Goal: Complete application form

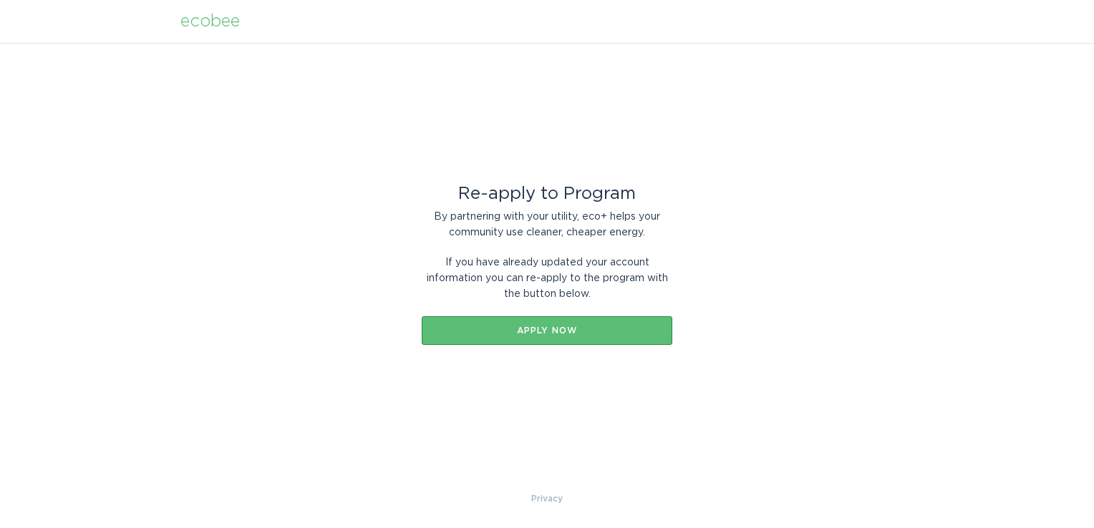
click at [547, 339] on button "Apply now" at bounding box center [547, 330] width 251 height 29
click at [534, 332] on div "Apply now" at bounding box center [547, 330] width 236 height 9
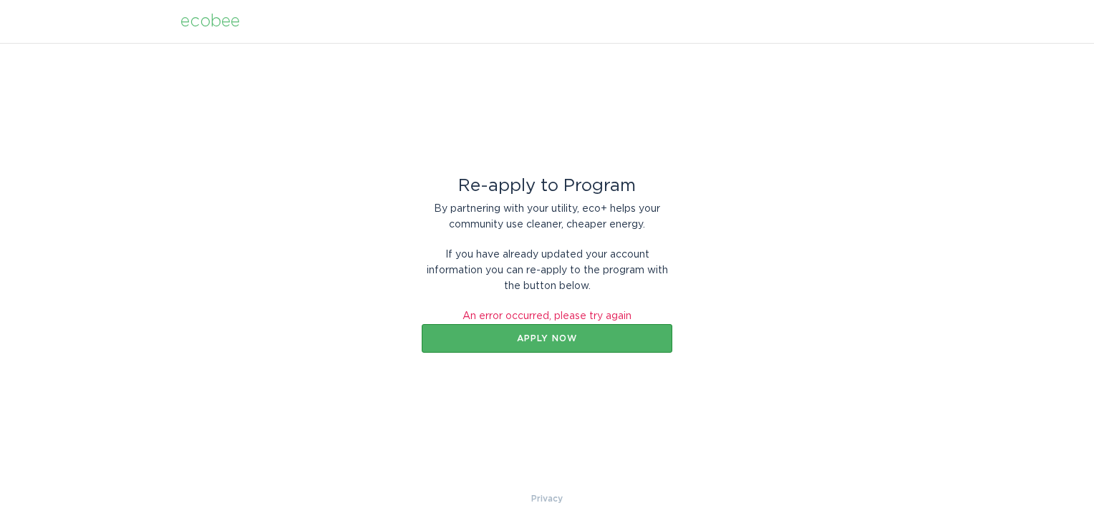
click at [534, 334] on div "Apply now" at bounding box center [547, 338] width 236 height 9
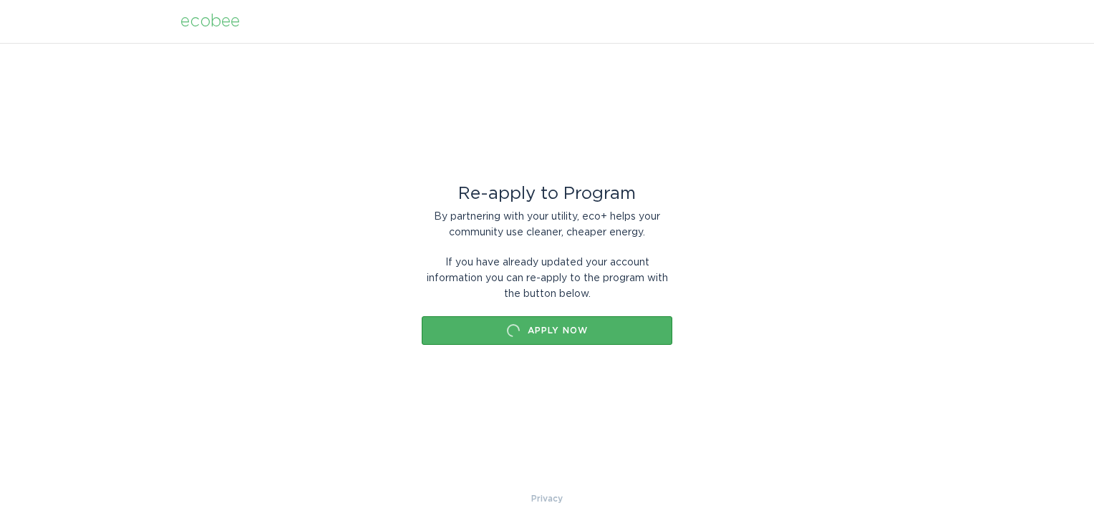
click at [534, 332] on div "Apply now" at bounding box center [547, 331] width 236 height 14
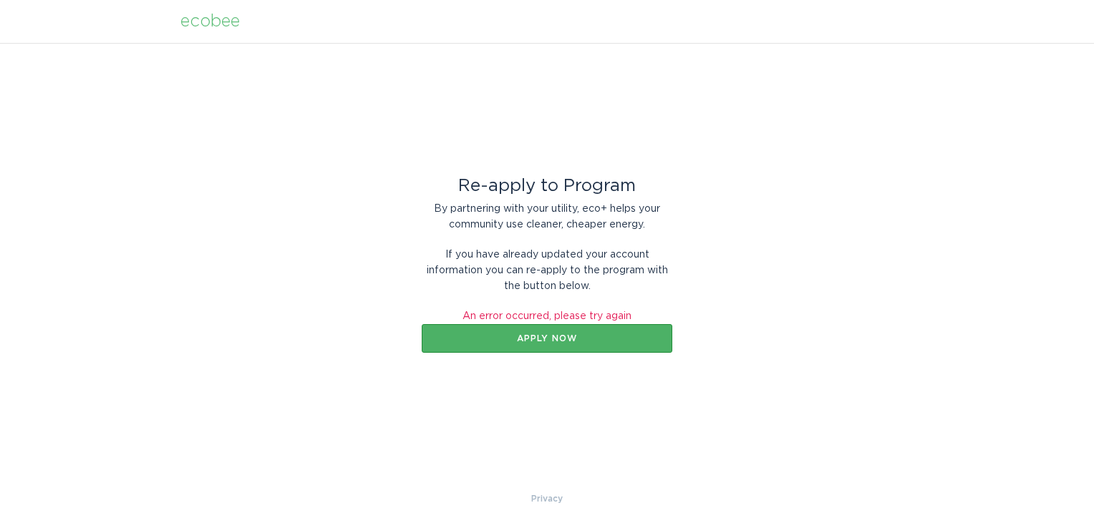
click at [534, 334] on div "Apply now" at bounding box center [547, 338] width 236 height 9
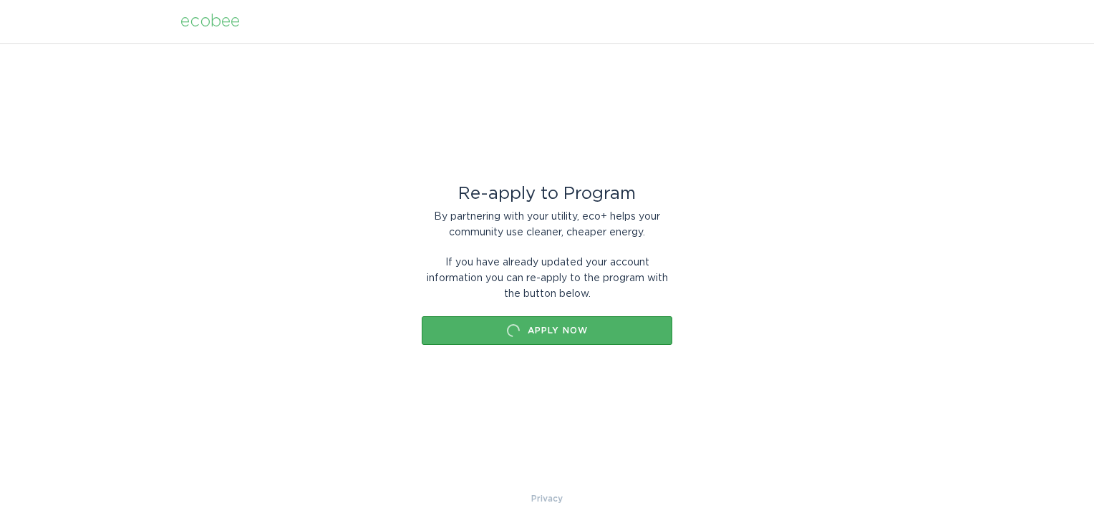
click at [534, 332] on div "Apply now" at bounding box center [547, 331] width 236 height 14
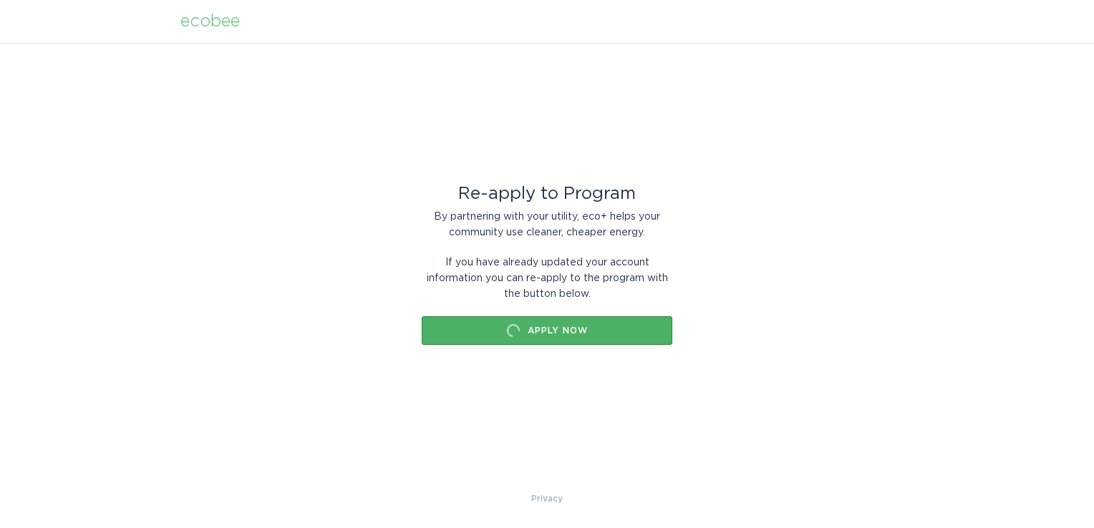
click at [534, 332] on div "Apply now" at bounding box center [547, 331] width 236 height 14
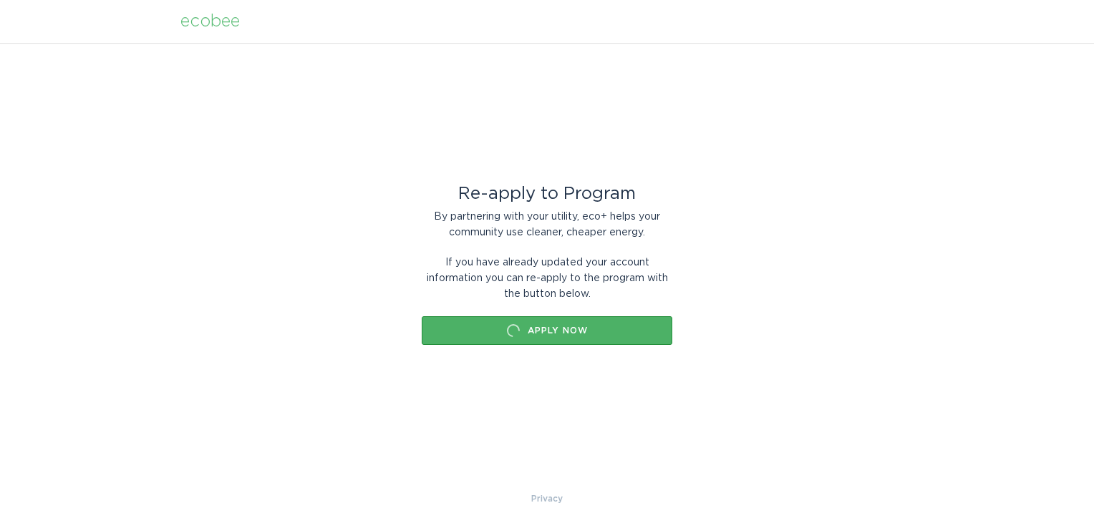
click at [534, 332] on div "Apply now" at bounding box center [547, 331] width 236 height 14
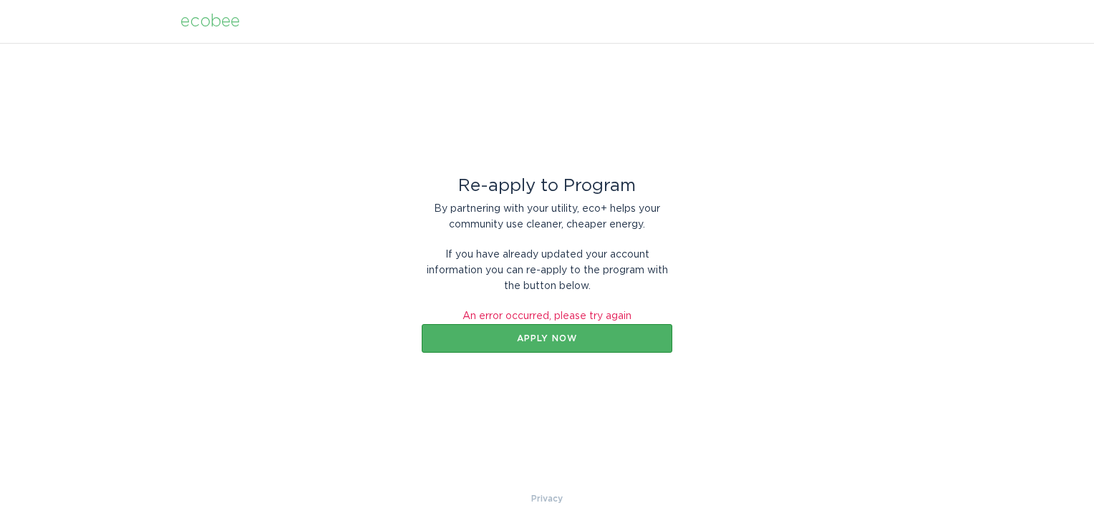
click at [534, 334] on div "Apply now" at bounding box center [547, 338] width 236 height 9
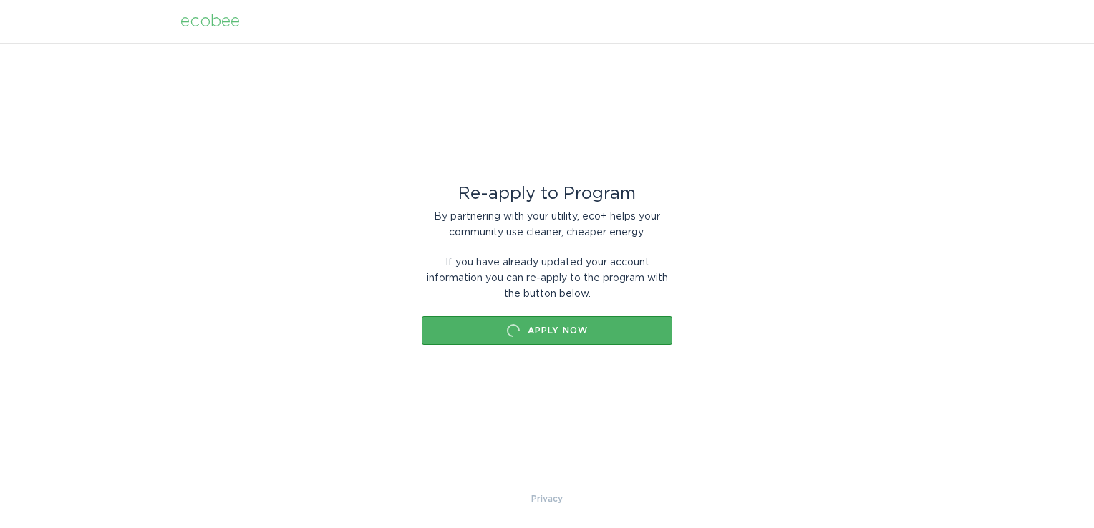
click at [534, 332] on div "Apply now" at bounding box center [547, 331] width 236 height 14
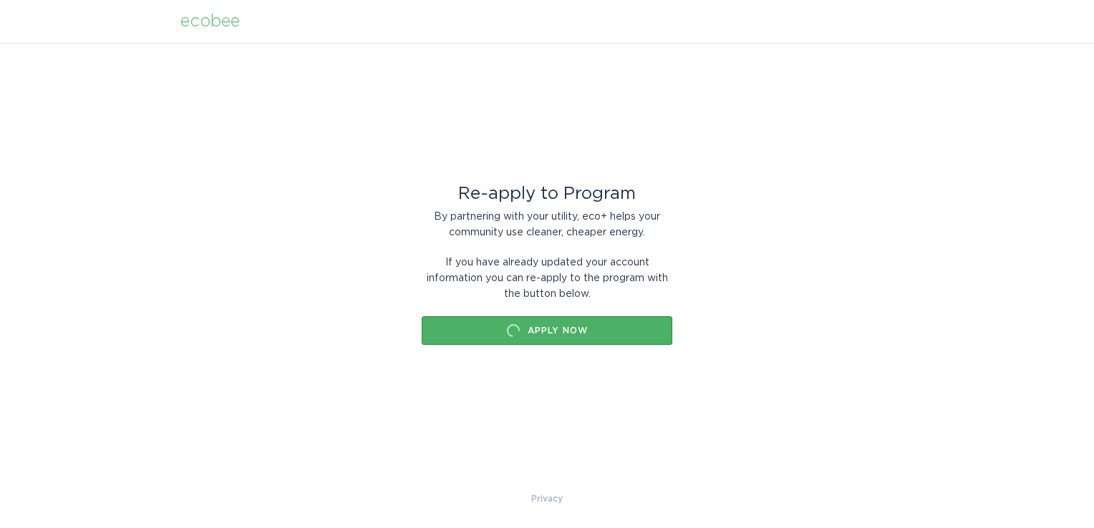
click at [534, 332] on div "Apply now" at bounding box center [547, 331] width 236 height 14
